Goal: Task Accomplishment & Management: Complete application form

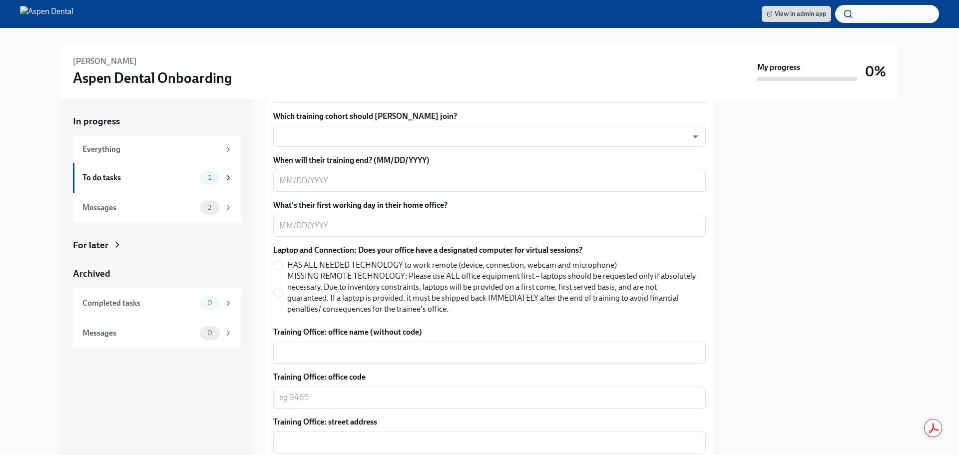
scroll to position [400, 0]
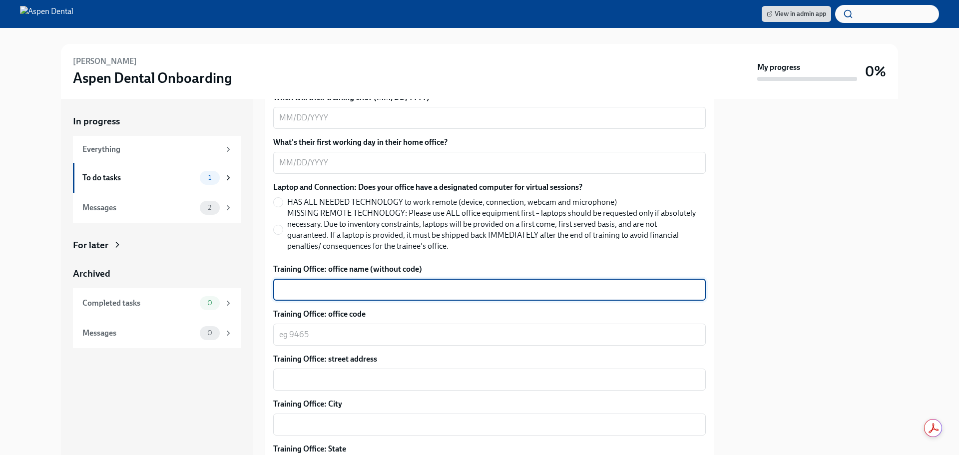
click at [363, 284] on textarea "Training Office: office name (without code)" at bounding box center [489, 290] width 421 height 12
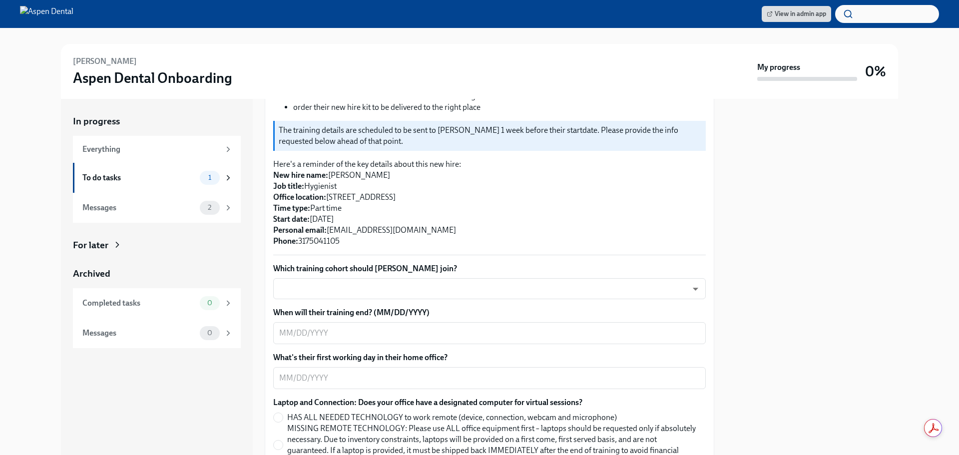
scroll to position [100, 0]
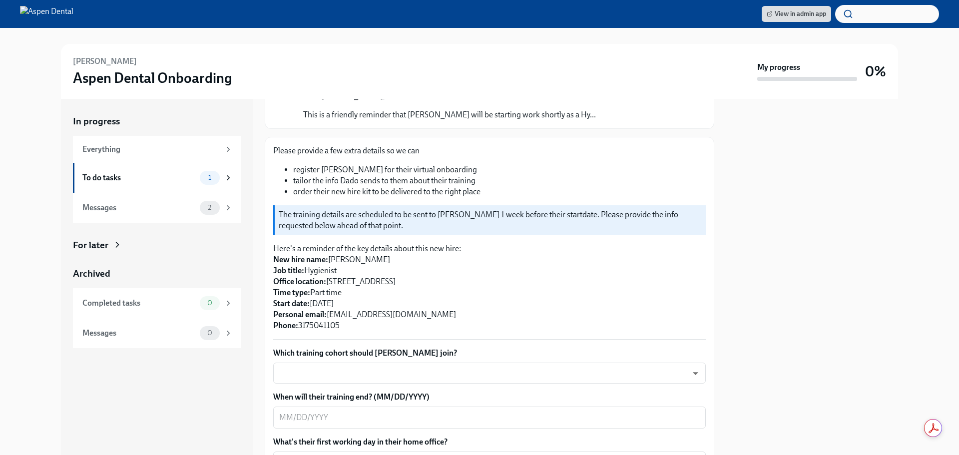
click at [331, 277] on p "Here's a reminder of the key details about this new hire: New hire name: Mitche…" at bounding box center [489, 287] width 433 height 88
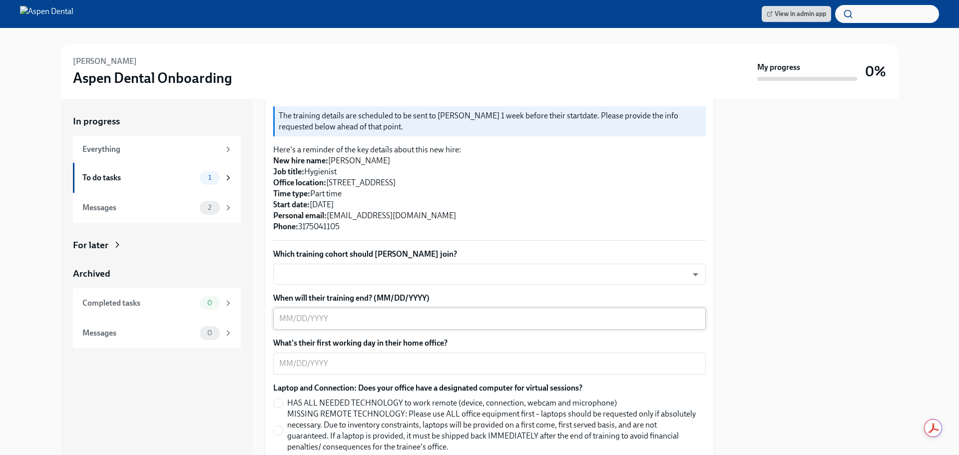
scroll to position [200, 0]
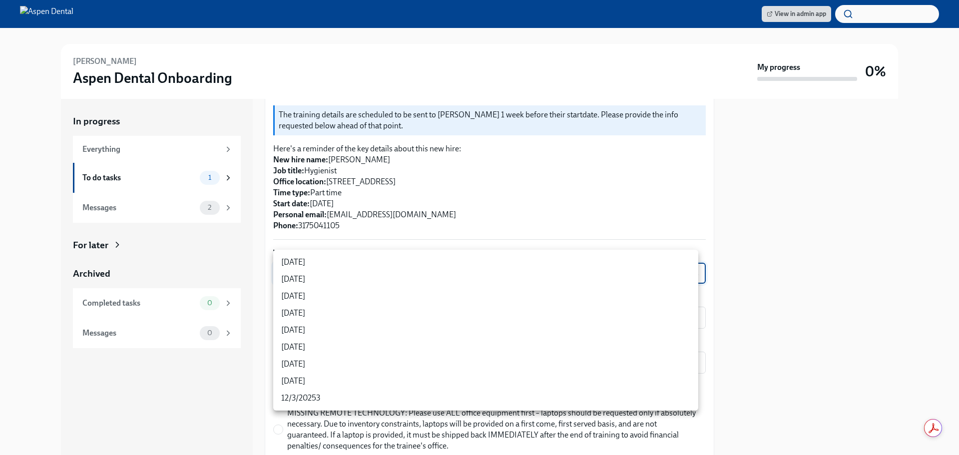
click at [409, 265] on body "View in admin app [PERSON_NAME] Aspen Dental Onboarding My progress 0% In progr…" at bounding box center [479, 227] width 959 height 455
click at [473, 204] on div at bounding box center [479, 227] width 959 height 455
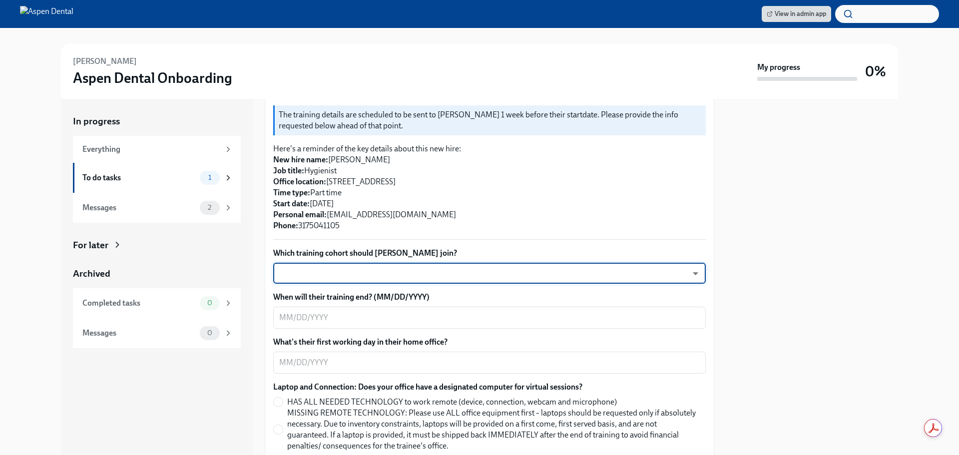
click at [752, 323] on div at bounding box center [812, 277] width 172 height 356
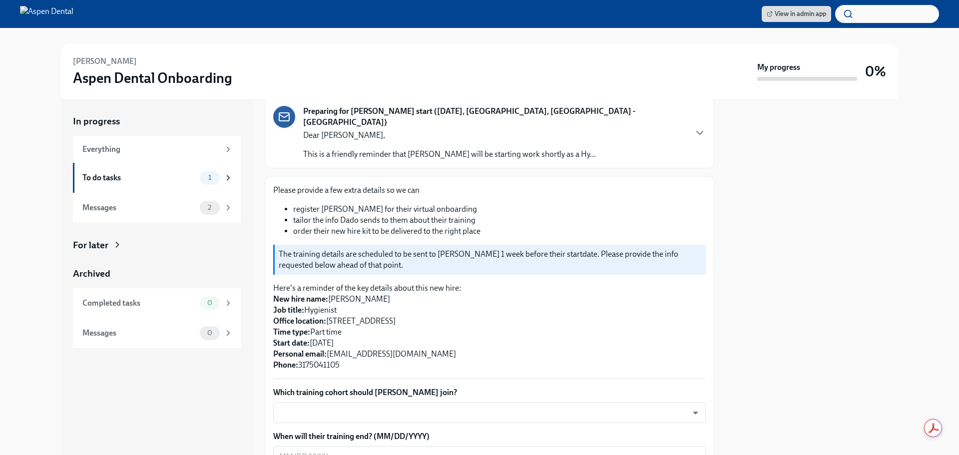
scroll to position [10, 0]
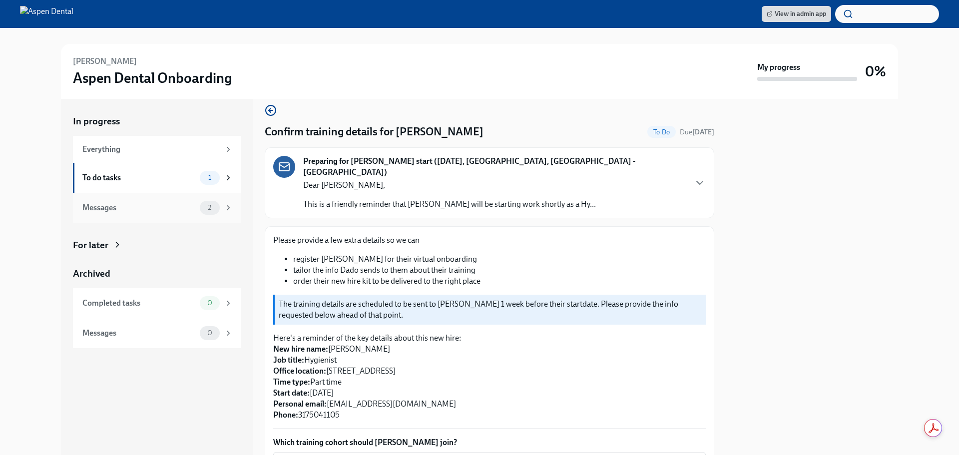
click at [134, 206] on div "Messages" at bounding box center [138, 207] width 113 height 11
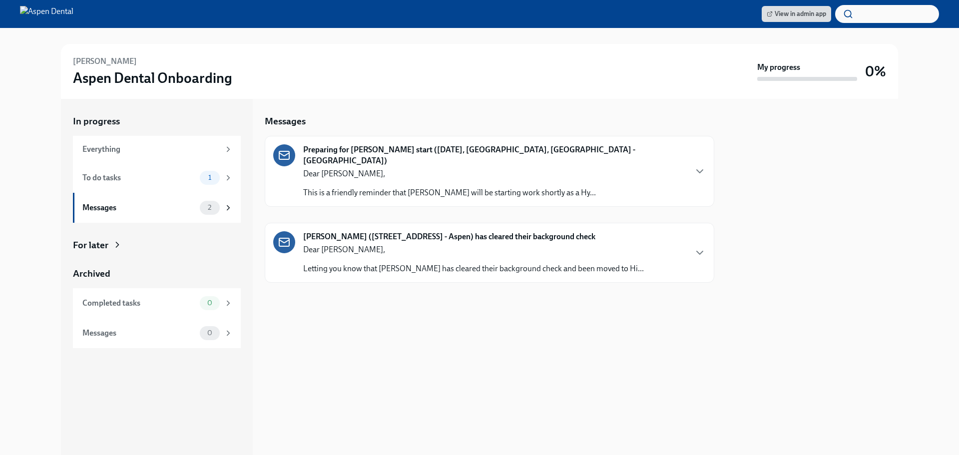
click at [686, 252] on div "Mitchell Wojcik (4170 Morton Grove, IL - Aspen) has cleared their background ch…" at bounding box center [489, 252] width 433 height 43
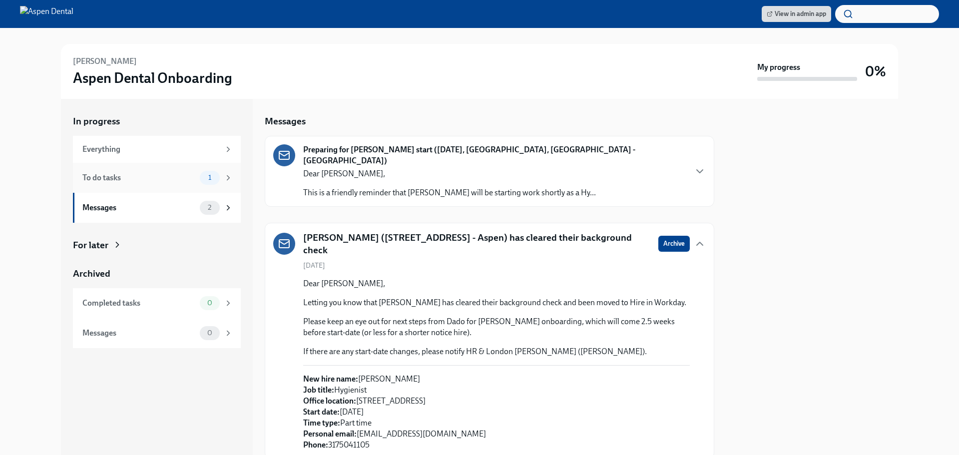
click at [173, 180] on div "To do tasks" at bounding box center [138, 177] width 113 height 11
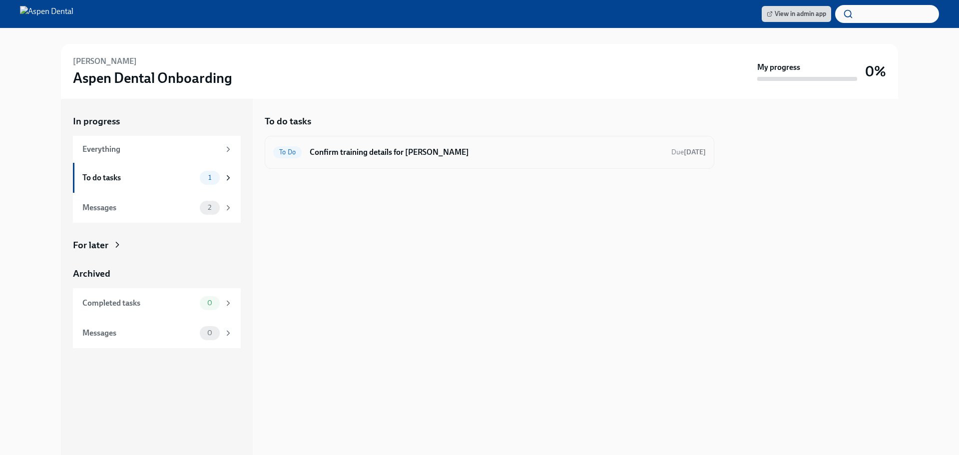
click at [420, 150] on h6 "Confirm training details for [PERSON_NAME]" at bounding box center [487, 152] width 354 height 11
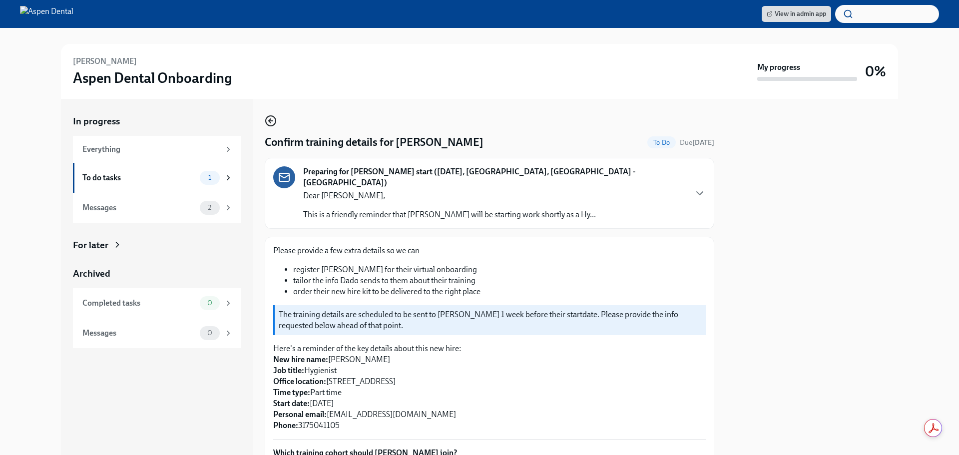
click at [269, 120] on icon "button" at bounding box center [271, 121] width 12 height 12
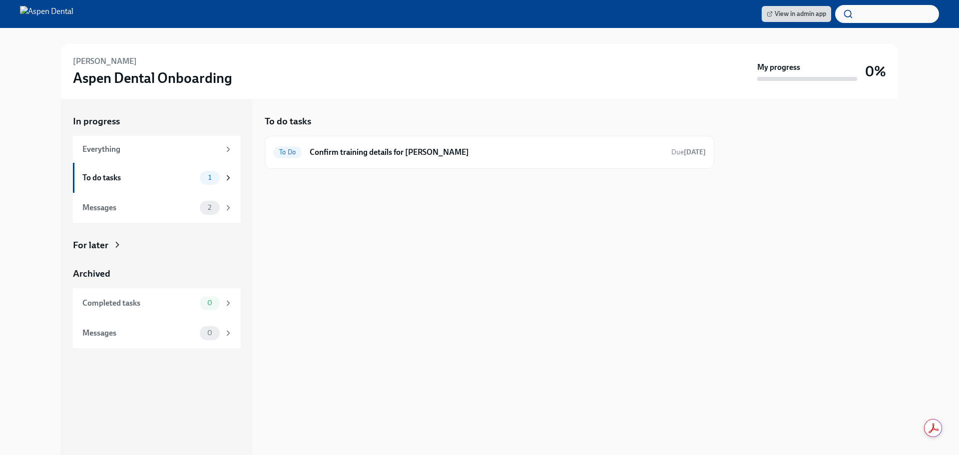
click at [766, 197] on div at bounding box center [812, 277] width 172 height 356
click at [158, 205] on div "Messages" at bounding box center [138, 207] width 113 height 11
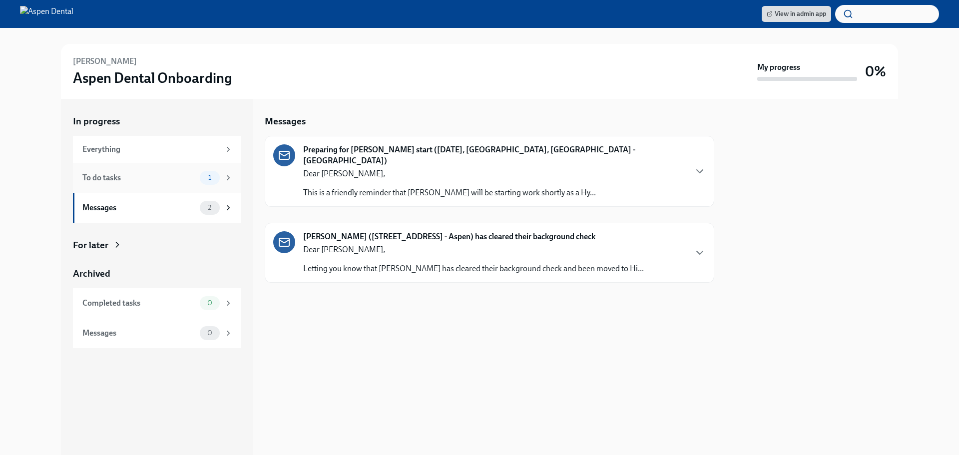
click at [161, 178] on div "To do tasks" at bounding box center [138, 177] width 113 height 11
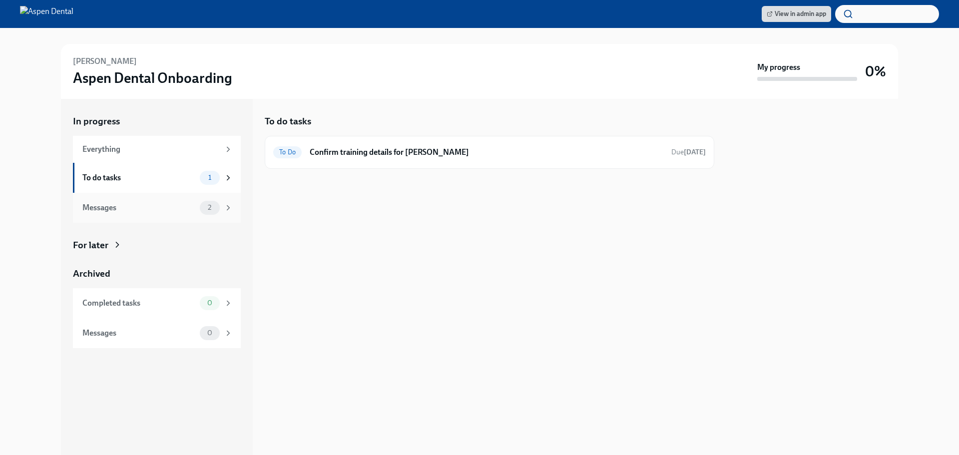
click at [157, 205] on div "Messages" at bounding box center [138, 207] width 113 height 11
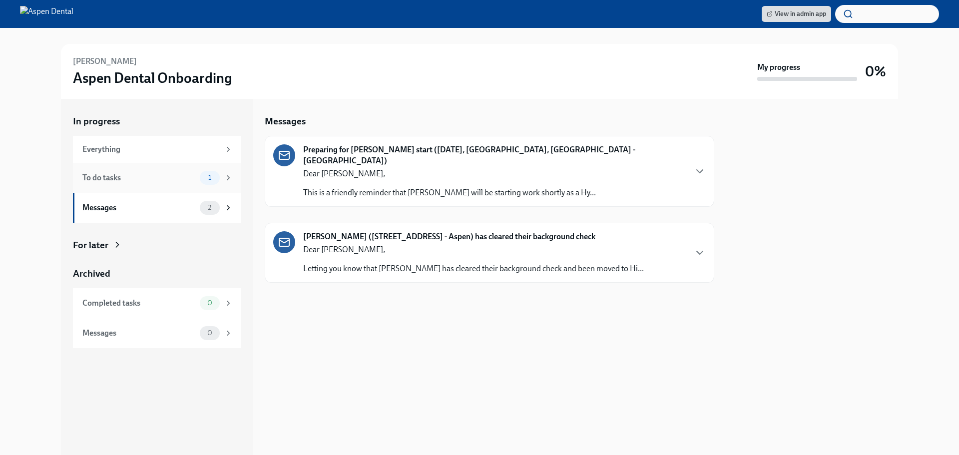
click at [154, 180] on div "To do tasks" at bounding box center [138, 177] width 113 height 11
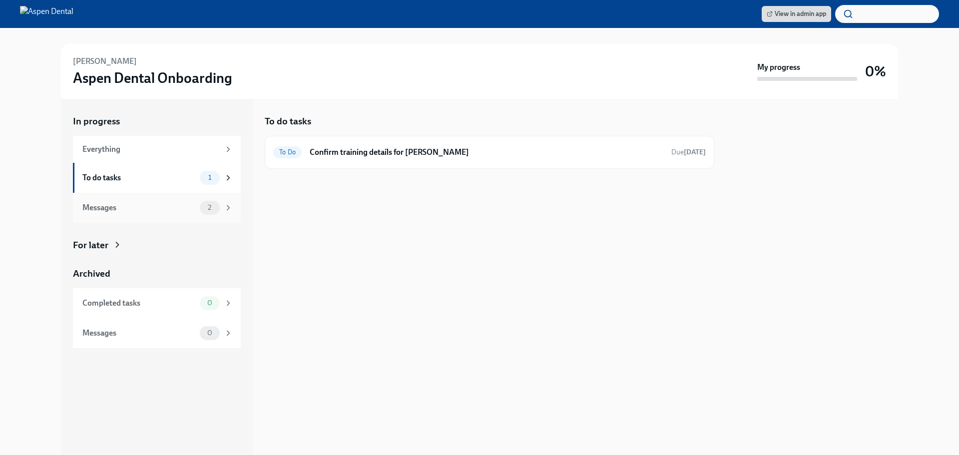
click at [160, 202] on div "Messages" at bounding box center [138, 207] width 113 height 11
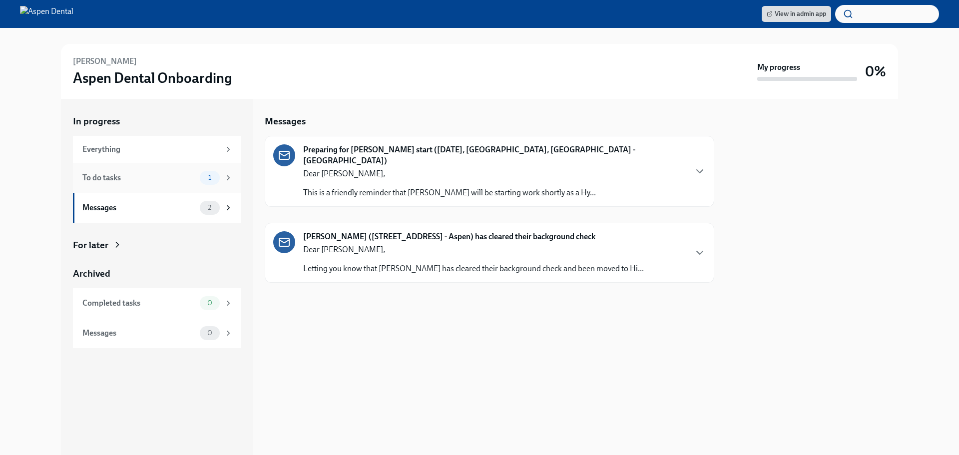
click at [154, 178] on div "To do tasks" at bounding box center [138, 177] width 113 height 11
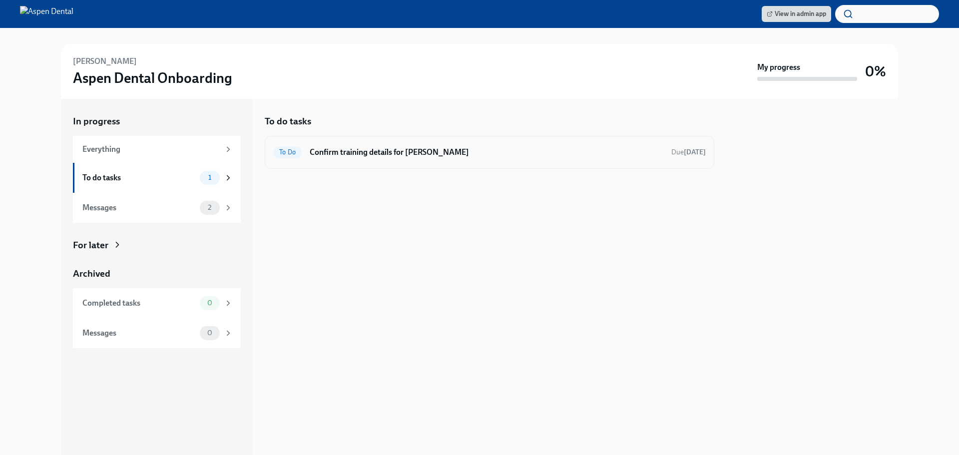
click at [388, 157] on h6 "Confirm training details for [PERSON_NAME]" at bounding box center [487, 152] width 354 height 11
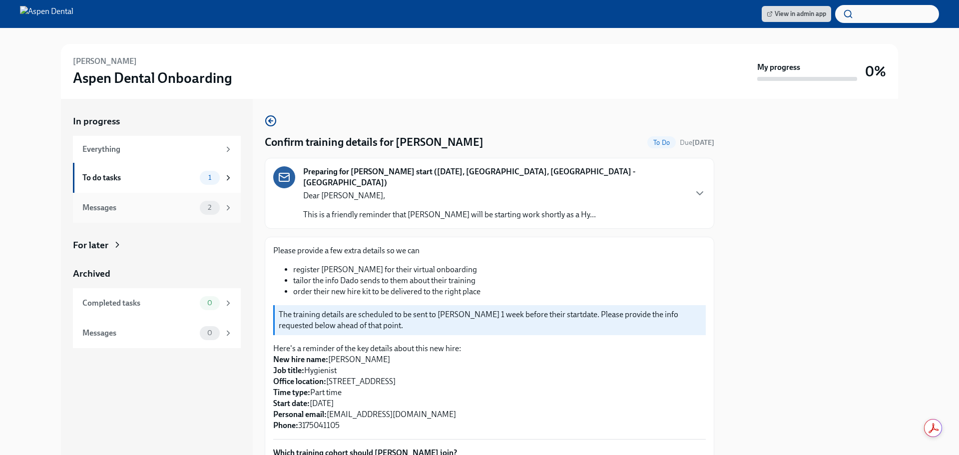
click at [172, 206] on div "Messages" at bounding box center [138, 207] width 113 height 11
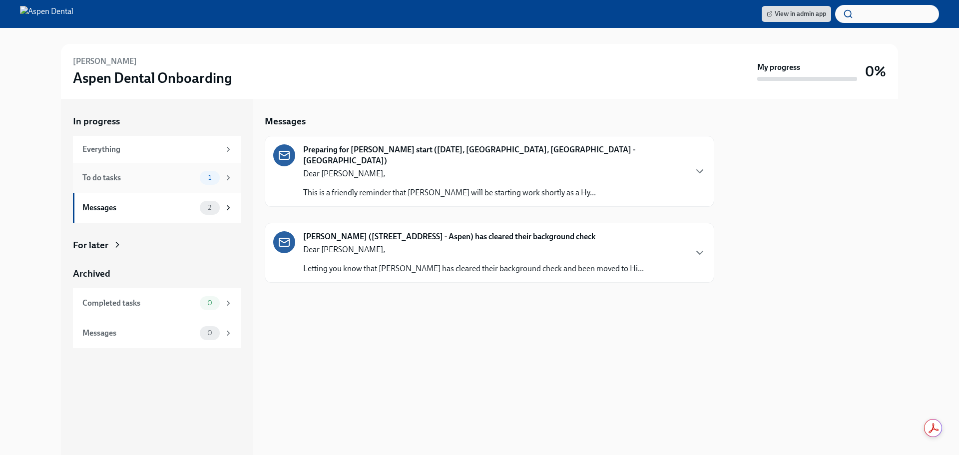
click at [173, 182] on div "To do tasks" at bounding box center [138, 177] width 113 height 11
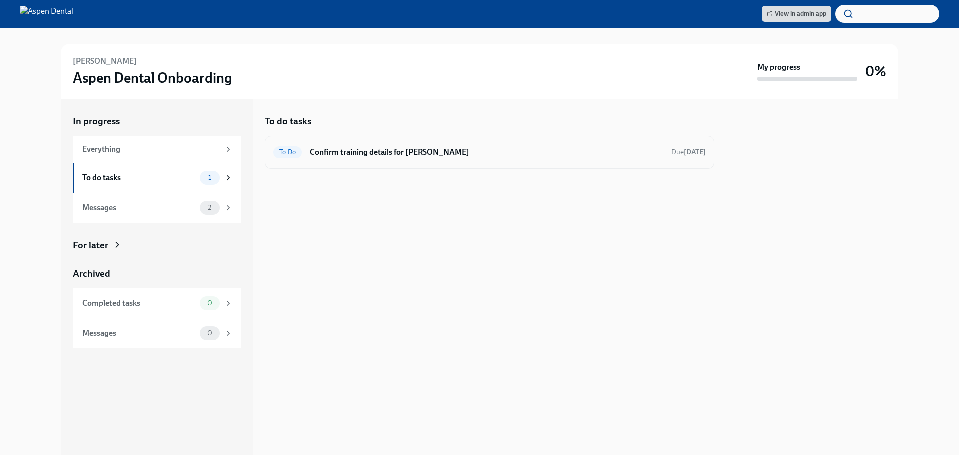
click at [426, 148] on h6 "Confirm training details for [PERSON_NAME]" at bounding box center [487, 152] width 354 height 11
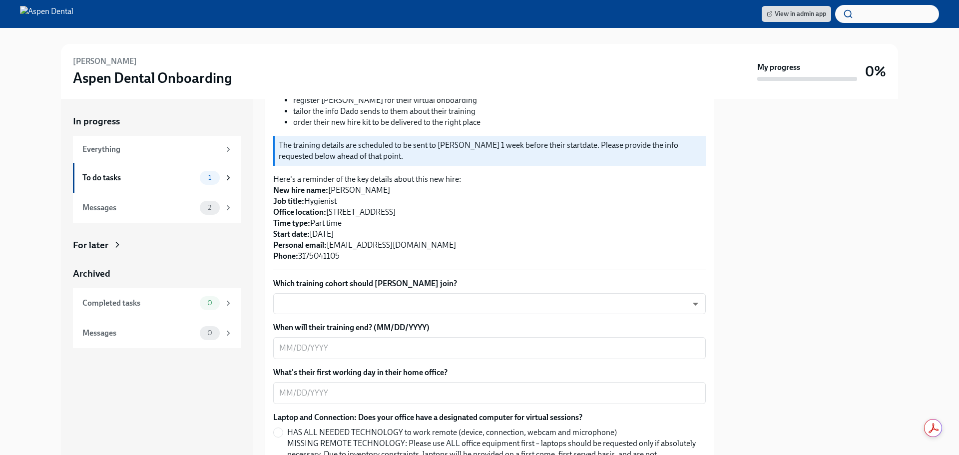
scroll to position [400, 0]
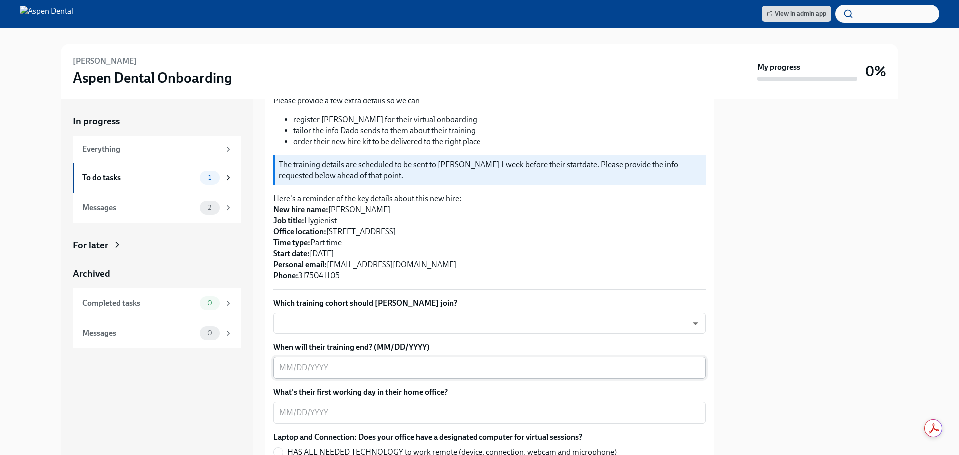
scroll to position [200, 0]
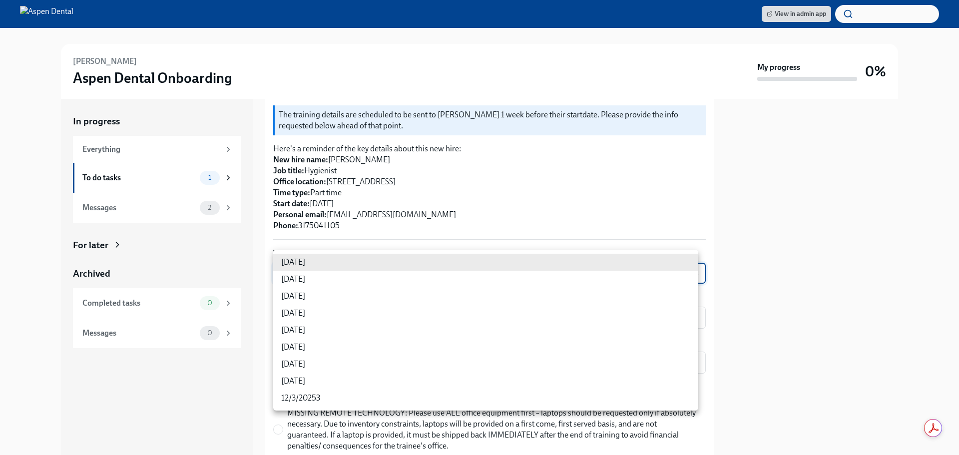
click at [345, 261] on body "View in admin app [PERSON_NAME] Aspen Dental Onboarding My progress 0% In progr…" at bounding box center [479, 227] width 959 height 455
click at [452, 200] on div at bounding box center [479, 227] width 959 height 455
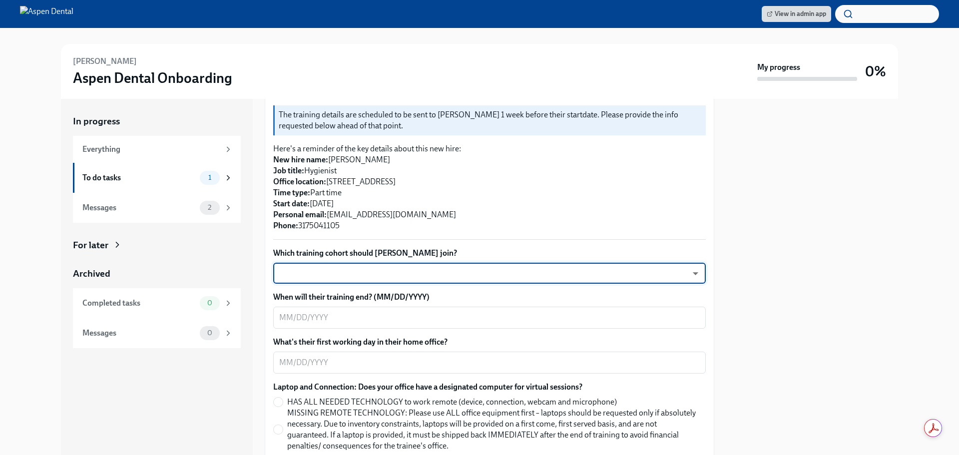
click at [412, 264] on body "View in admin app [PERSON_NAME] Aspen Dental Onboarding My progress 0% In progr…" at bounding box center [479, 227] width 959 height 455
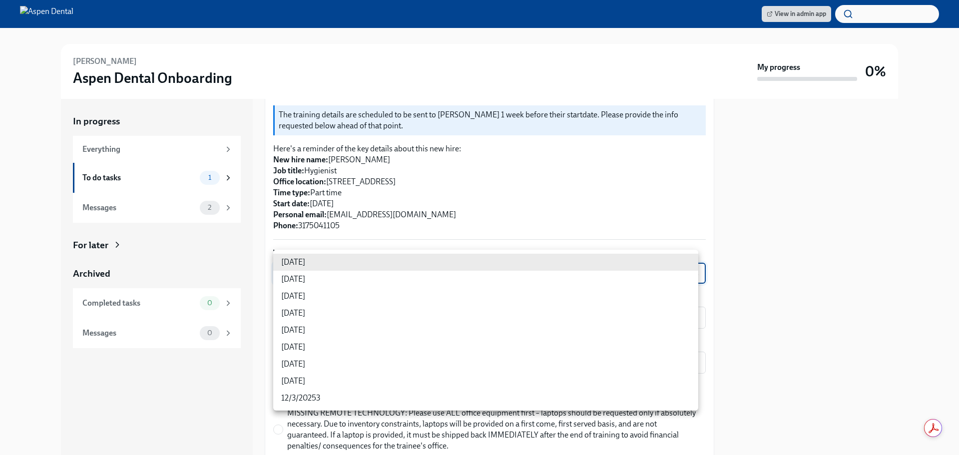
click at [454, 199] on div at bounding box center [479, 227] width 959 height 455
click at [404, 260] on body "View in admin app [PERSON_NAME] Aspen Dental Onboarding My progress 0% In progr…" at bounding box center [479, 227] width 959 height 455
click at [313, 330] on li "[DATE]" at bounding box center [485, 330] width 425 height 17
type input "3nUBSyPo1"
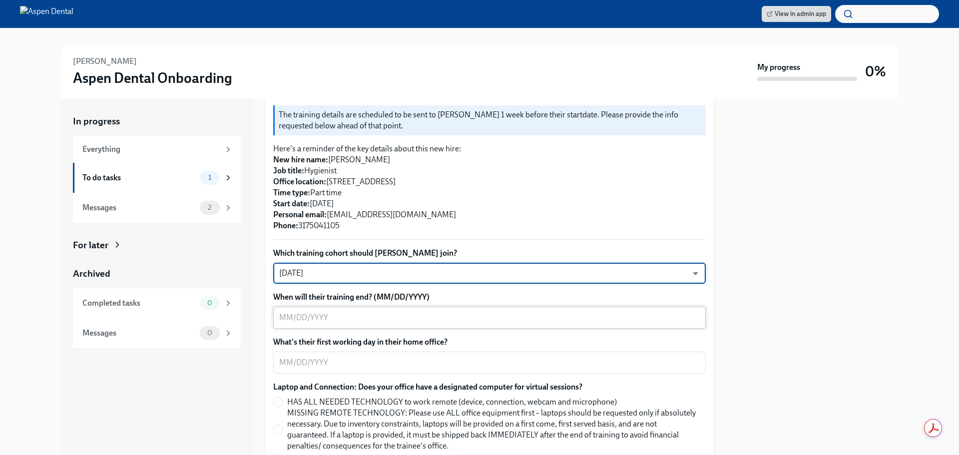
click at [349, 312] on textarea "When will their training end? (MM/DD/YYYY)" at bounding box center [489, 318] width 421 height 12
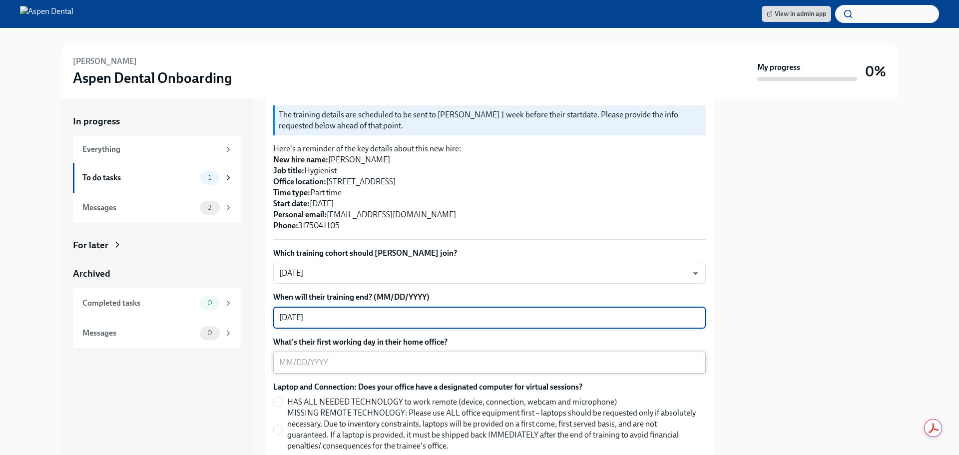
type textarea "[DATE]"
click at [346, 357] on textarea "What's their first working day in their home office?" at bounding box center [489, 363] width 421 height 12
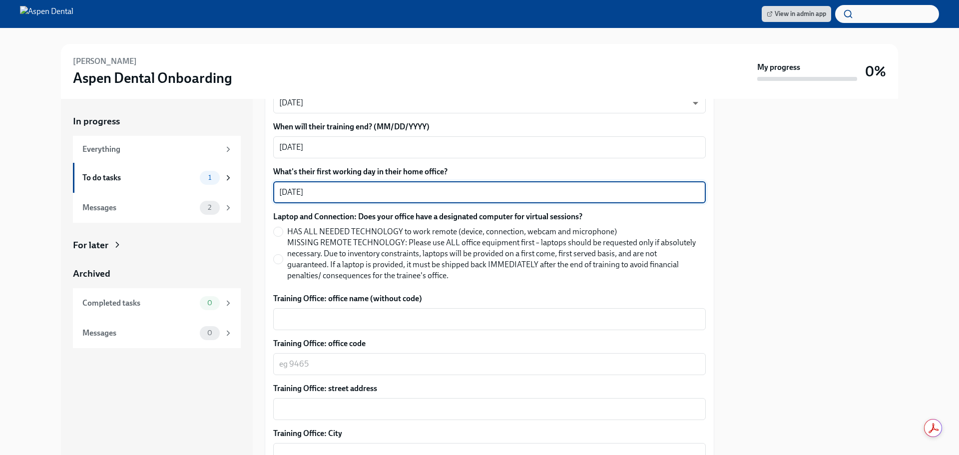
scroll to position [400, 0]
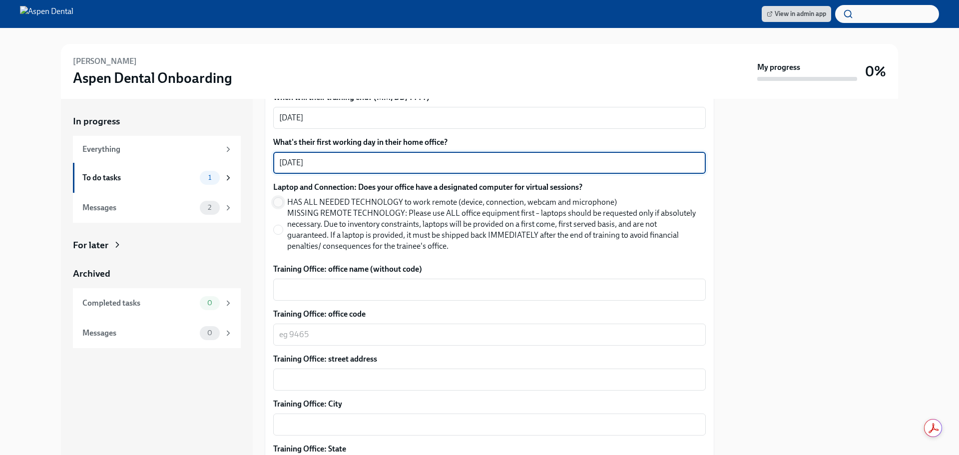
type textarea "[DATE]"
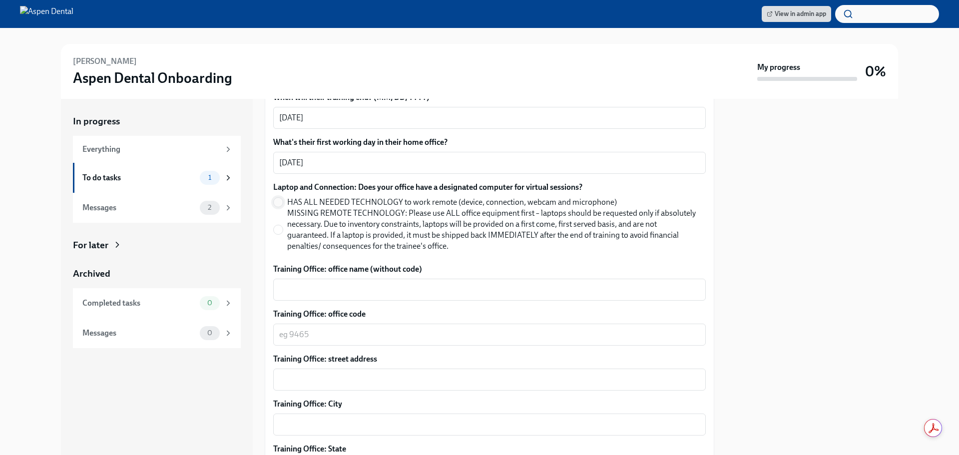
click at [278, 198] on input "HAS ALL NEEDED TECHNOLOGY to work remote (device, connection, webcam and microp…" at bounding box center [278, 202] width 9 height 9
radio input "true"
click at [277, 225] on input "MISSING REMOTE TECHNOLOGY: Please use ALL office equipment first – laptops shou…" at bounding box center [278, 229] width 9 height 9
radio input "true"
click at [277, 198] on input "HAS ALL NEEDED TECHNOLOGY to work remote (device, connection, webcam and microp…" at bounding box center [278, 202] width 9 height 9
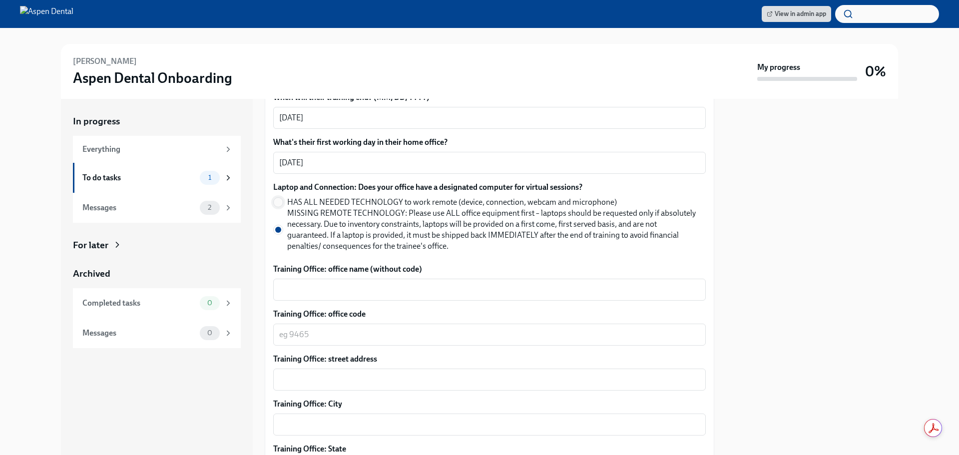
radio input "true"
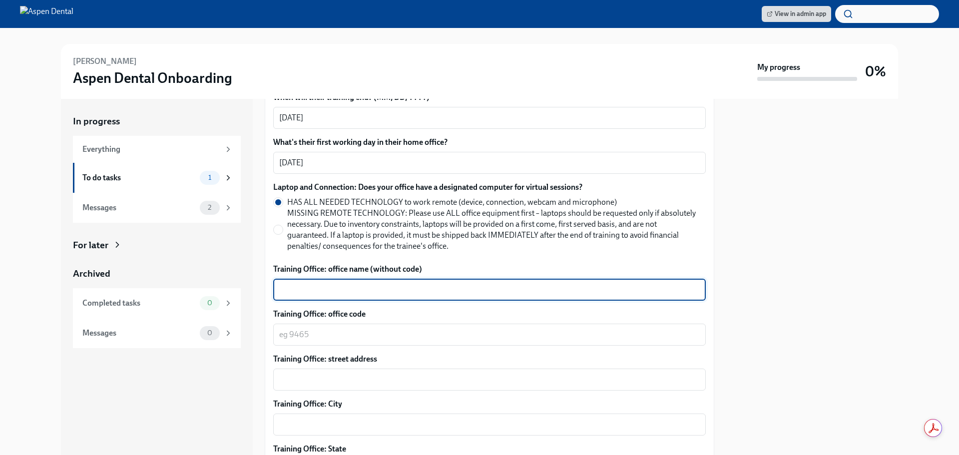
click at [322, 284] on textarea "Training Office: office name (without code)" at bounding box center [489, 290] width 421 height 12
type textarea "Norridge, [GEOGRAPHIC_DATA]"
click at [326, 329] on textarea "Training Office: office code" at bounding box center [489, 335] width 421 height 12
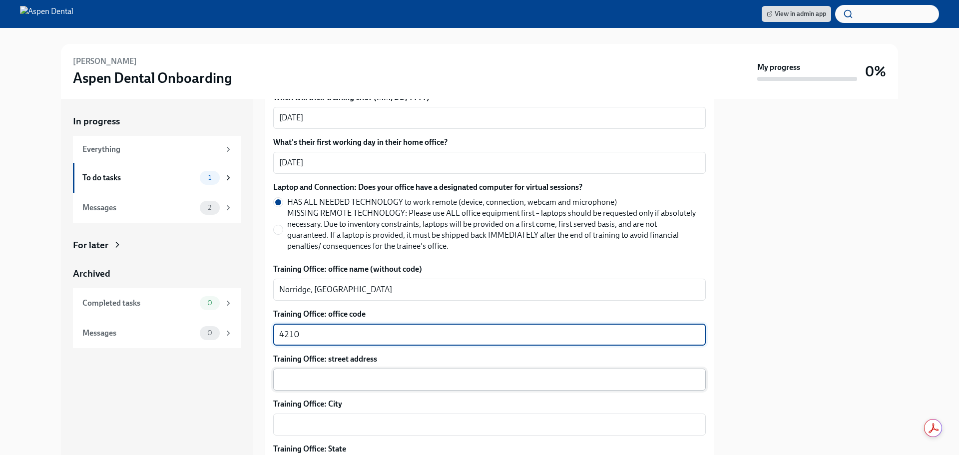
type textarea "4210"
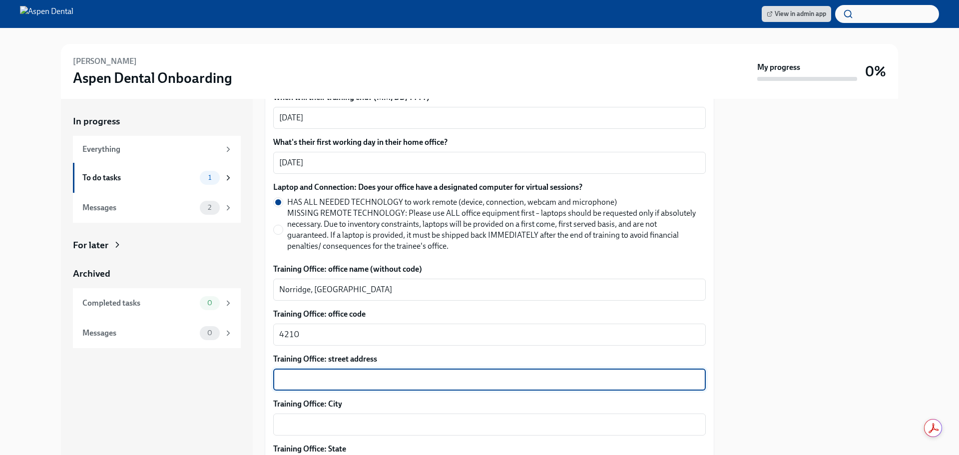
click at [307, 374] on textarea "Training Office: street address" at bounding box center [489, 380] width 421 height 12
type textarea "[STREET_ADDRESS]"
click at [317, 419] on textarea "Training Office: City" at bounding box center [489, 425] width 421 height 12
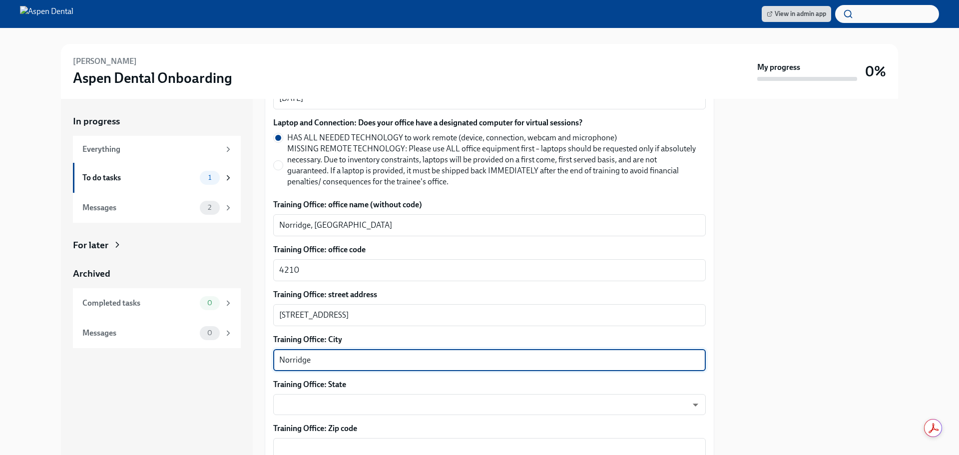
scroll to position [599, 0]
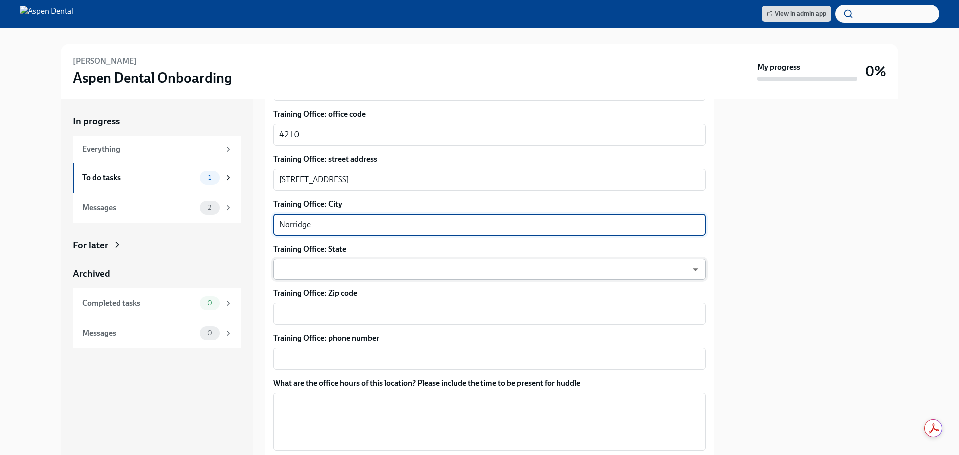
type textarea "Norridge"
click at [347, 257] on body "View in admin app [PERSON_NAME] Aspen Dental Onboarding My progress 0% In progr…" at bounding box center [479, 227] width 959 height 455
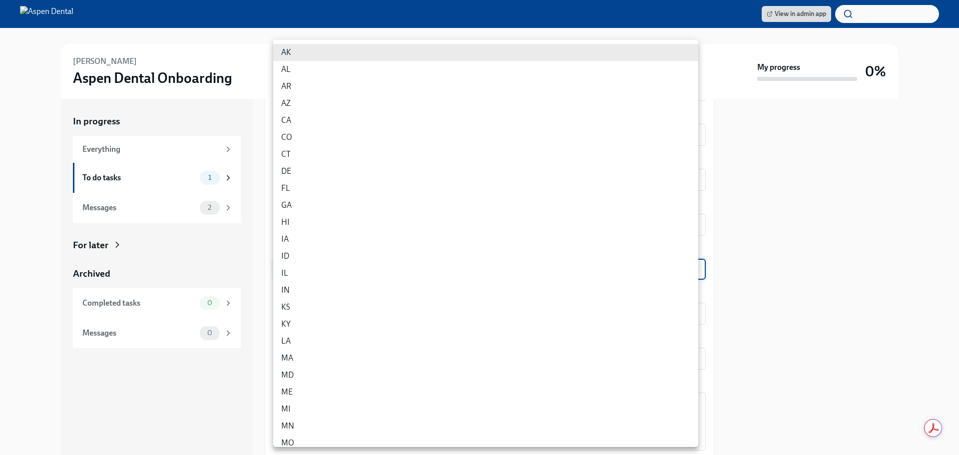
click at [347, 275] on li "IL" at bounding box center [485, 273] width 425 height 17
type input "0JH1U6C2e"
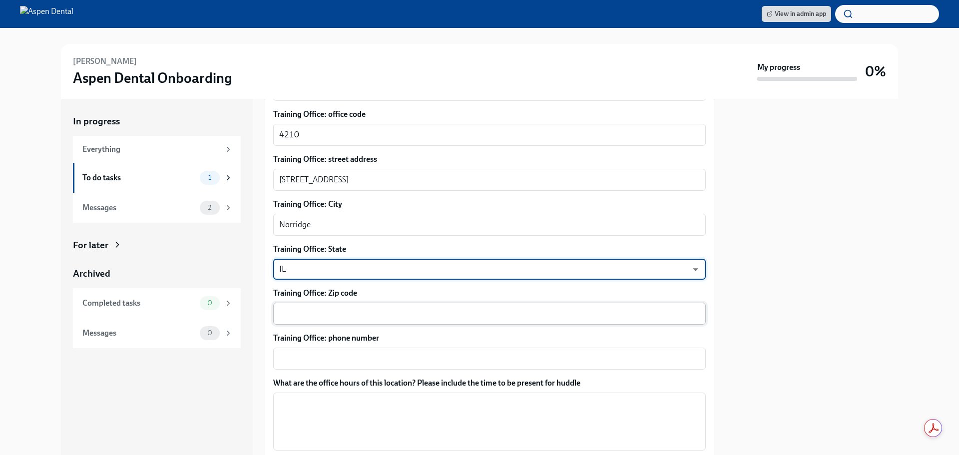
click at [309, 308] on textarea "Training Office: Zip code" at bounding box center [489, 314] width 421 height 12
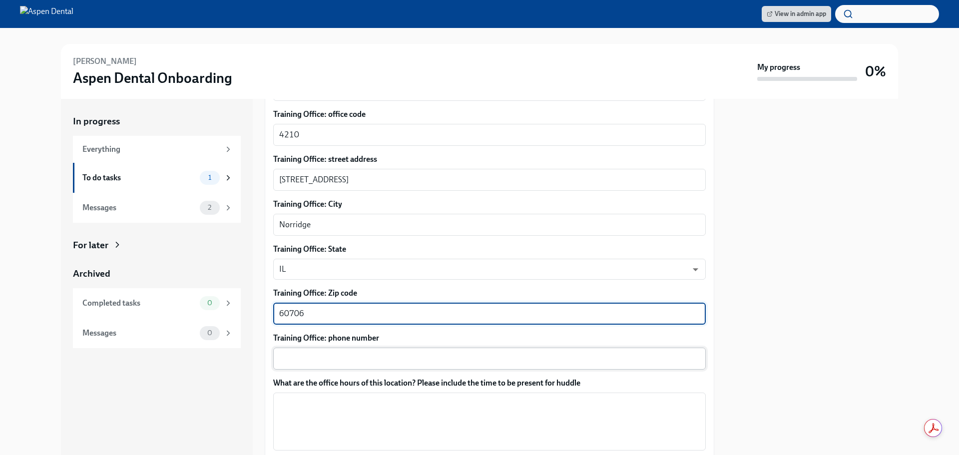
type textarea "60706"
click at [328, 353] on textarea "Training Office: phone number" at bounding box center [489, 359] width 421 height 12
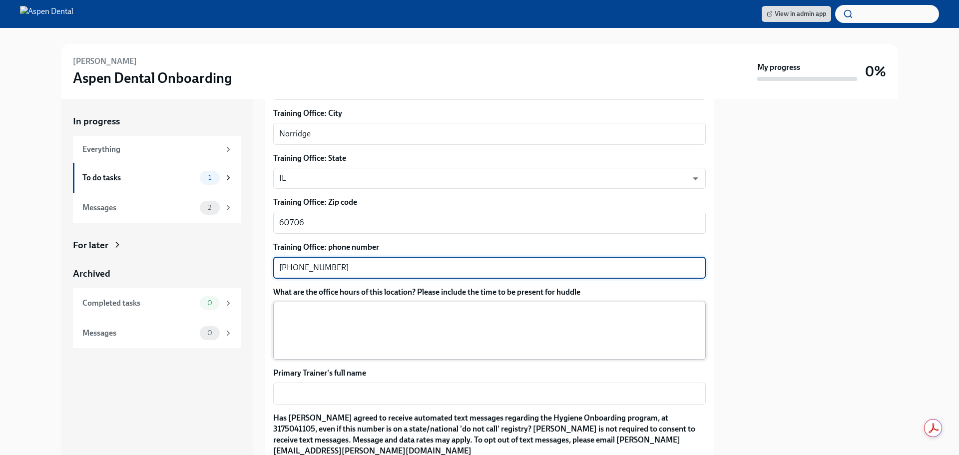
scroll to position [699, 0]
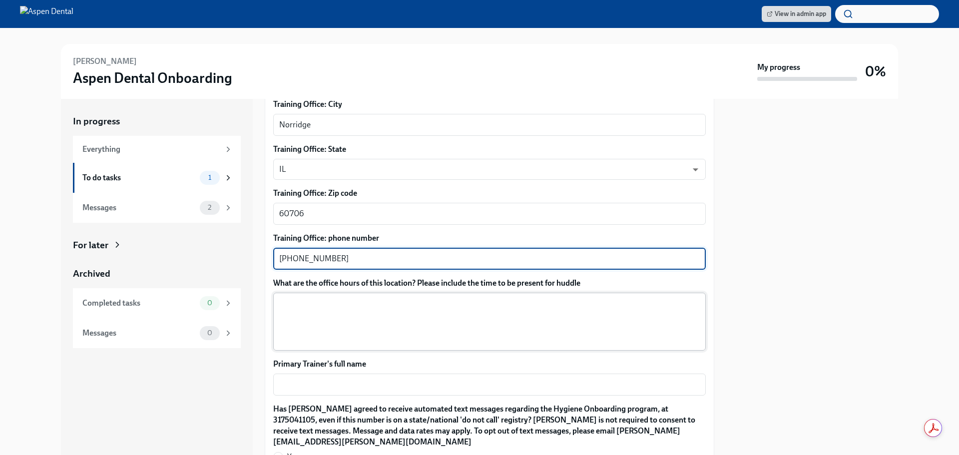
type textarea "[PHONE_NUMBER]"
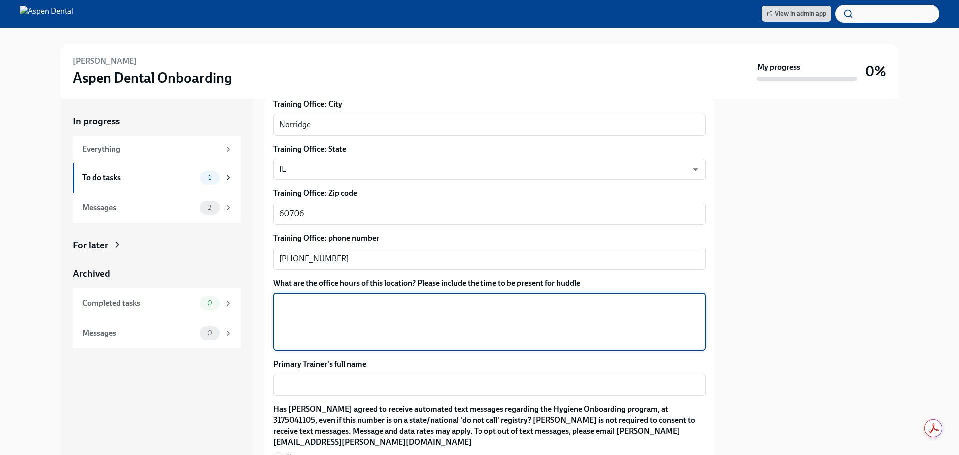
click at [381, 302] on textarea "What are the office hours of this location? Please include the time to be prese…" at bounding box center [489, 322] width 421 height 48
type textarea "[DATE]-[DATE]- 6:45am-5:00pm [DATE]- 6:45am-12:00pm"
click at [345, 379] on textarea "Primary Trainer's full name" at bounding box center [489, 385] width 421 height 12
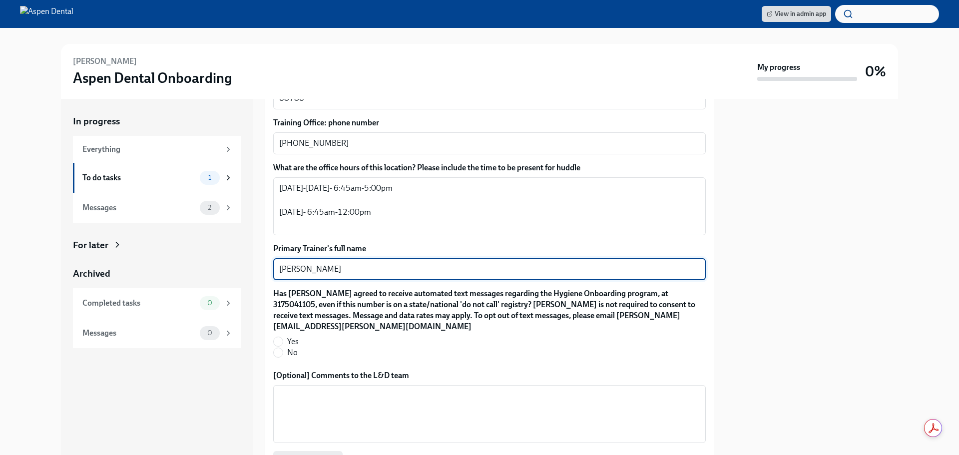
scroll to position [910, 0]
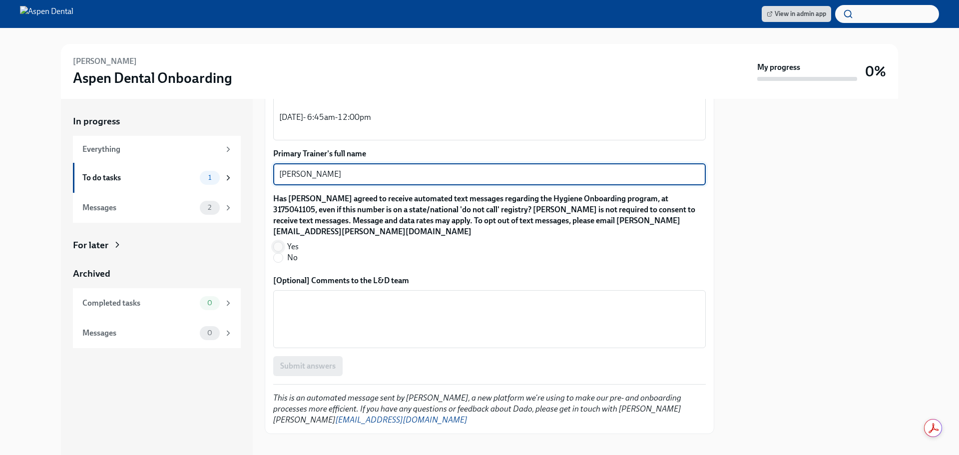
type textarea "[PERSON_NAME]"
click at [280, 242] on input "Yes" at bounding box center [278, 246] width 9 height 9
radio input "true"
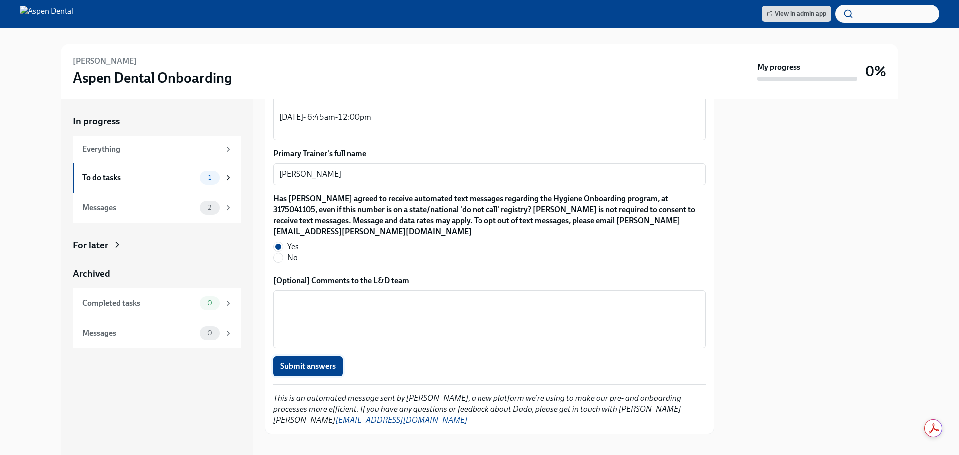
click at [308, 361] on span "Submit answers" at bounding box center [307, 366] width 55 height 10
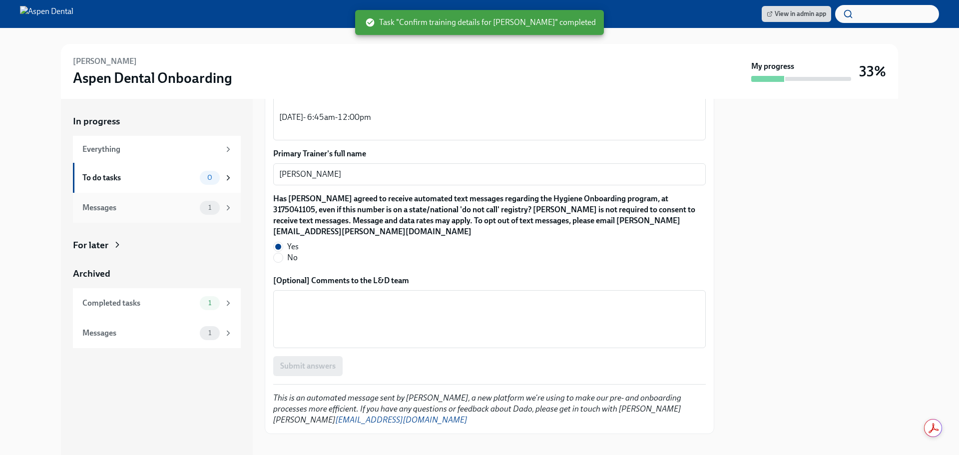
click at [145, 206] on div "Messages" at bounding box center [138, 207] width 113 height 11
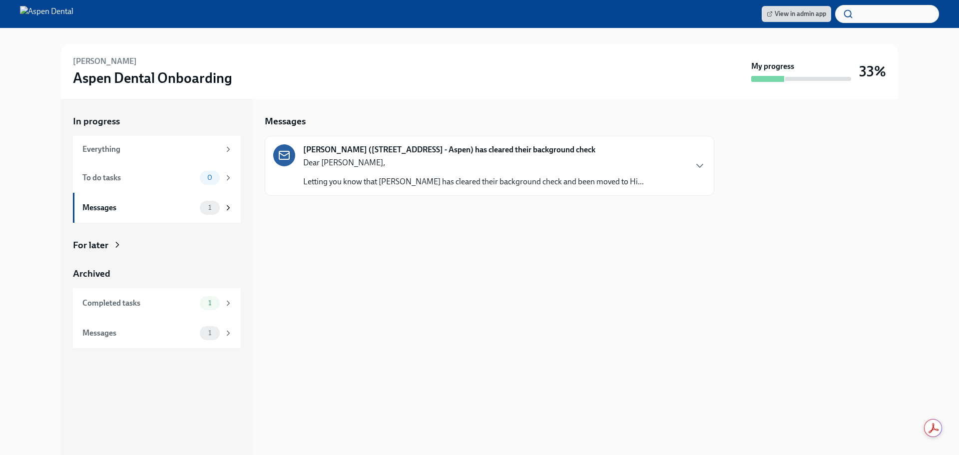
click at [411, 170] on div "Dear [PERSON_NAME], Letting you know that [PERSON_NAME] has cleared their backg…" at bounding box center [473, 172] width 341 height 30
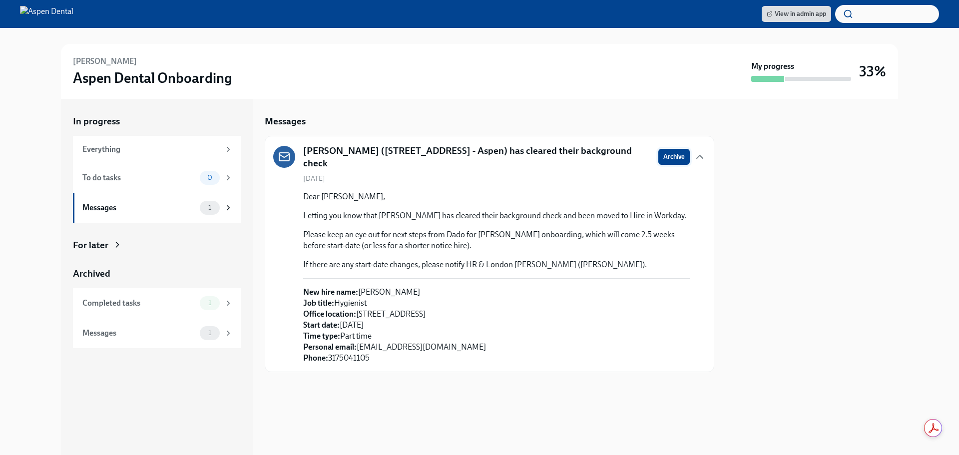
click at [666, 158] on span "Archive" at bounding box center [673, 157] width 21 height 10
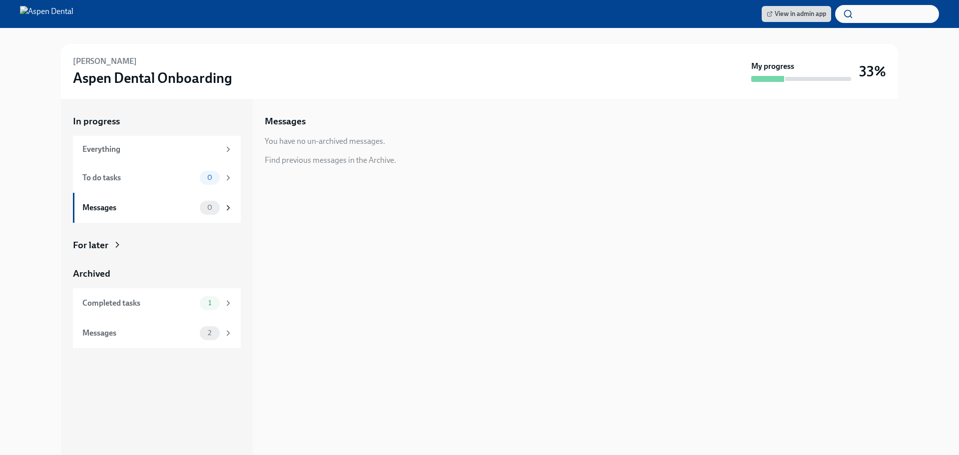
click at [343, 224] on div "Messages You have no un-archived messages. Find previous messages in the Archiv…" at bounding box center [490, 277] width 450 height 356
